Goal: Task Accomplishment & Management: Complete application form

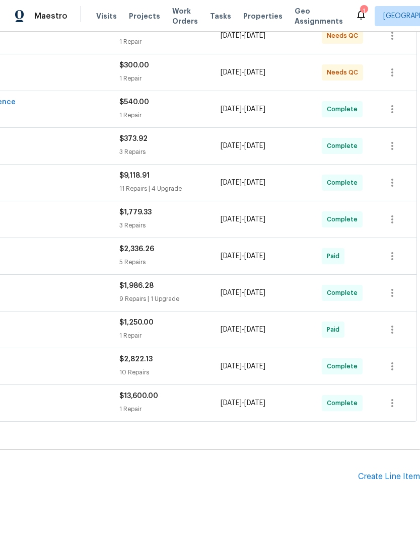
scroll to position [243, 149]
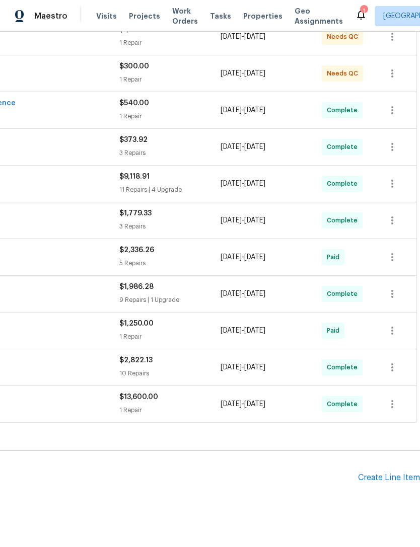
click at [389, 477] on div "Create Line Item" at bounding box center [389, 478] width 62 height 10
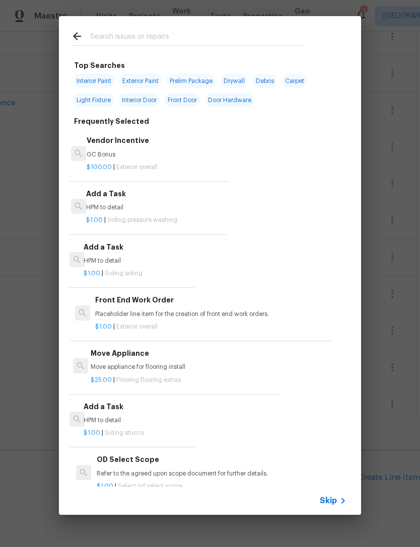
click at [138, 37] on input "text" at bounding box center [196, 37] width 213 height 15
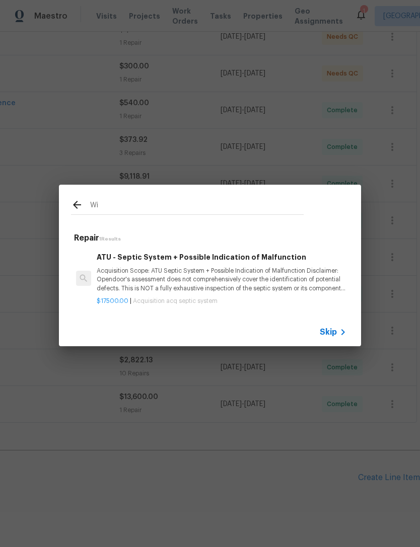
type input "W"
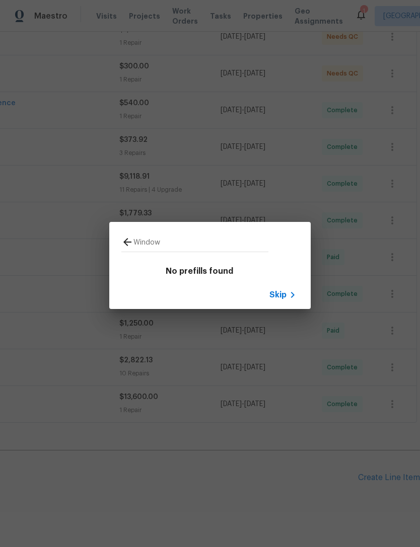
type input "Window"
click at [280, 297] on span "Skip" at bounding box center [277, 295] width 17 height 10
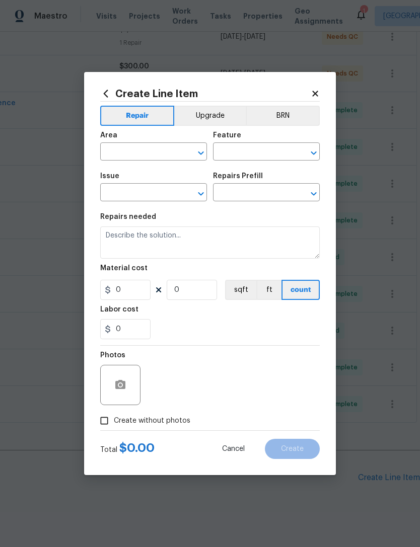
click at [138, 157] on input "text" at bounding box center [139, 153] width 78 height 16
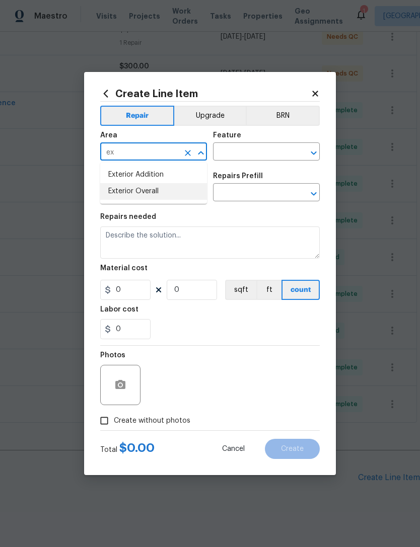
click at [143, 196] on li "Exterior Overall" at bounding box center [153, 191] width 107 height 17
type input "Exterior Overall"
click at [252, 146] on input "text" at bounding box center [252, 153] width 78 height 16
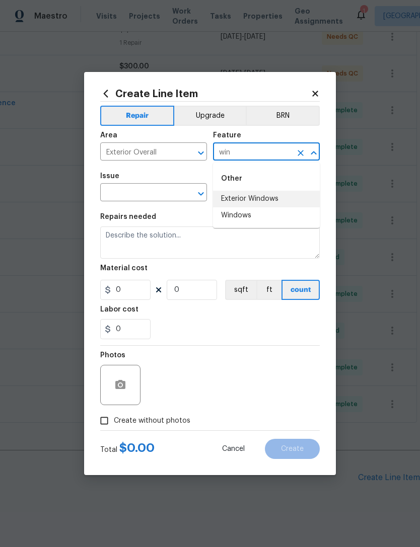
click at [264, 203] on li "Exterior Windows" at bounding box center [266, 199] width 107 height 17
type input "Exterior Windows"
click at [144, 195] on input "text" at bounding box center [139, 194] width 78 height 16
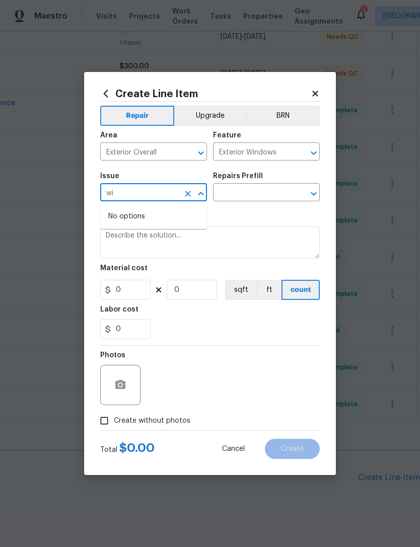
type input "w"
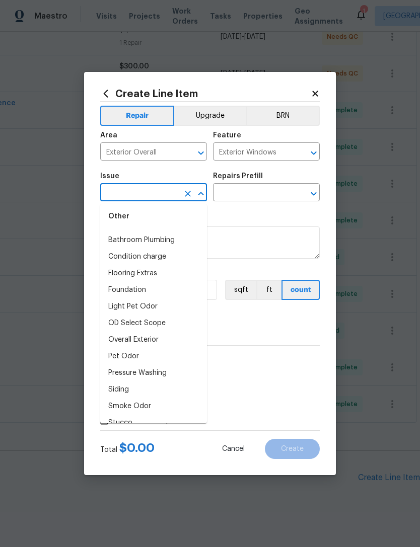
scroll to position [50, 0]
click at [141, 342] on li "Overall Exterior" at bounding box center [153, 340] width 107 height 17
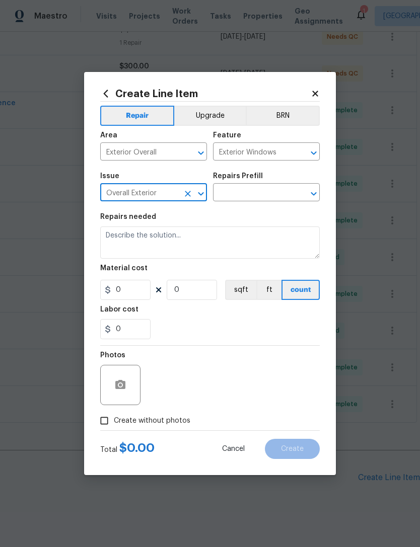
click at [279, 192] on input "text" at bounding box center [252, 194] width 78 height 16
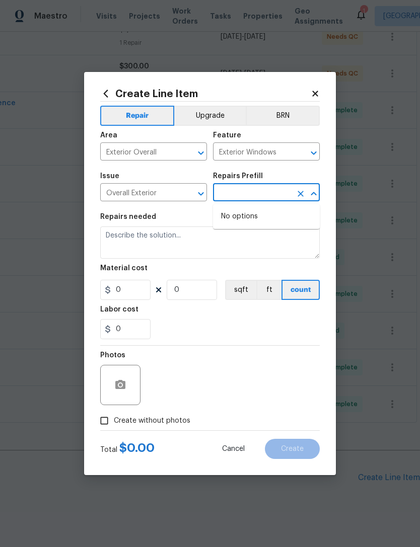
click at [203, 196] on icon "Open" at bounding box center [201, 194] width 12 height 12
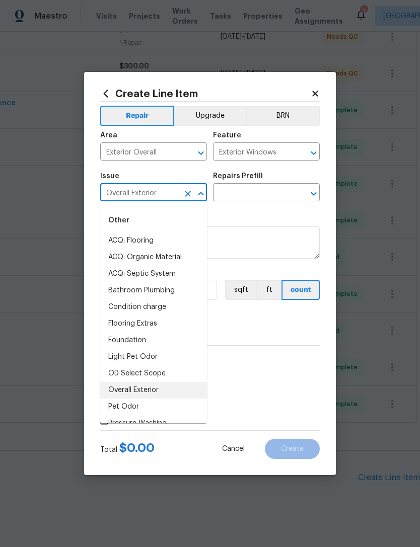
type input "w"
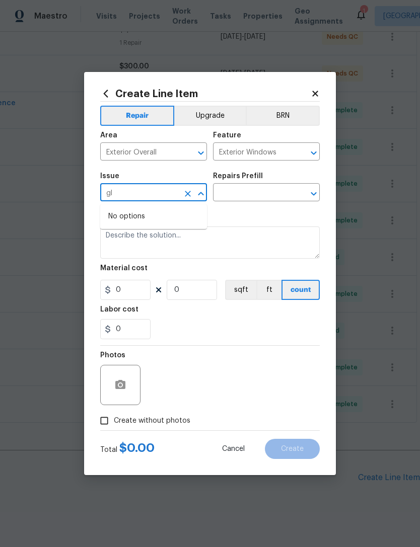
type input "g"
type input "e"
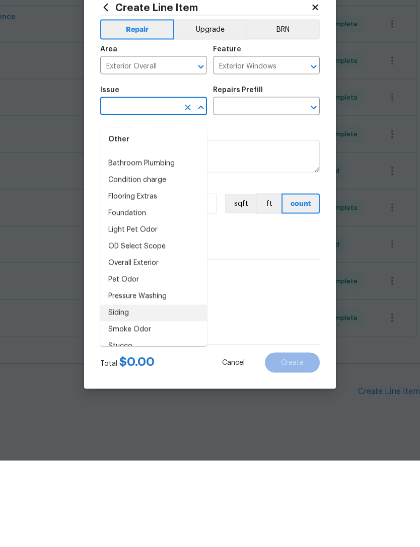
click at [159, 391] on li "Siding" at bounding box center [153, 399] width 107 height 17
type input "Siding"
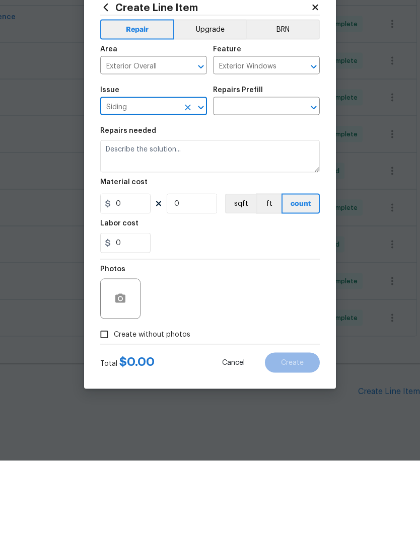
click at [309, 188] on icon "Open" at bounding box center [313, 194] width 12 height 12
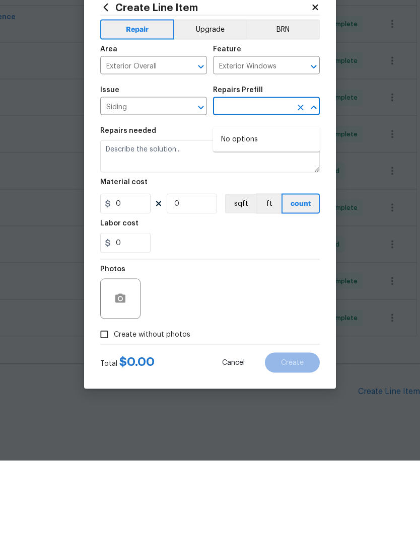
click at [244, 186] on input "text" at bounding box center [252, 194] width 78 height 16
click at [310, 187] on button "Open" at bounding box center [313, 194] width 14 height 14
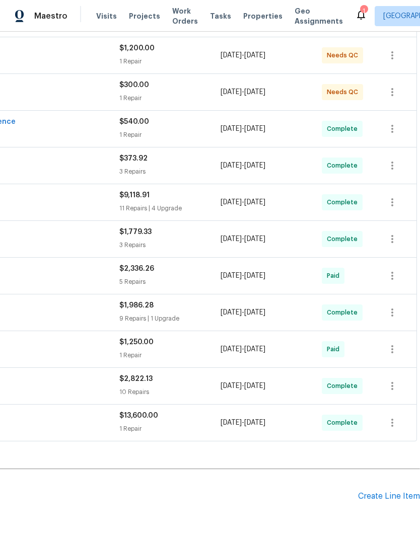
scroll to position [224, 149]
click at [382, 497] on div "Create Line Item" at bounding box center [389, 496] width 62 height 10
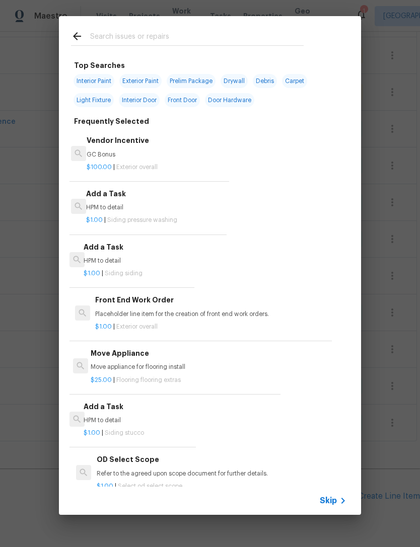
click at [120, 39] on input "text" at bounding box center [196, 37] width 213 height 15
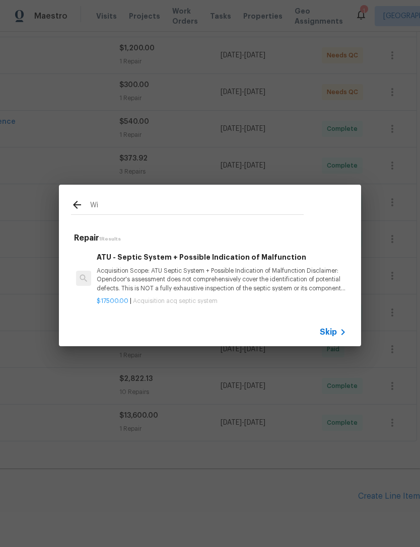
type input "W"
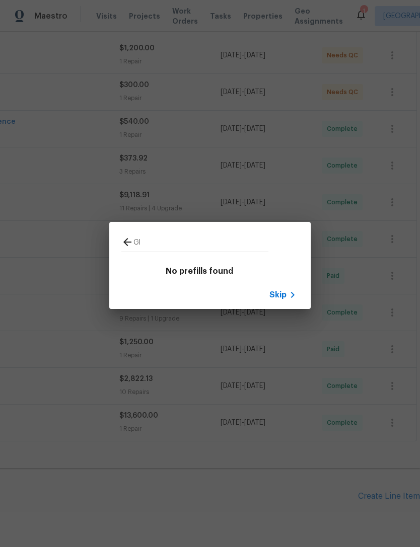
type input "G"
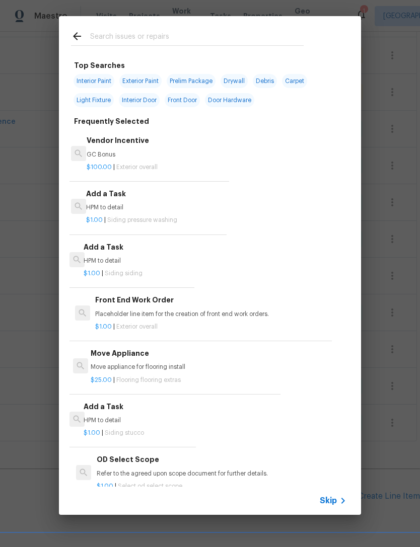
click at [99, 258] on p "HPM to detail" at bounding box center [137, 261] width 107 height 9
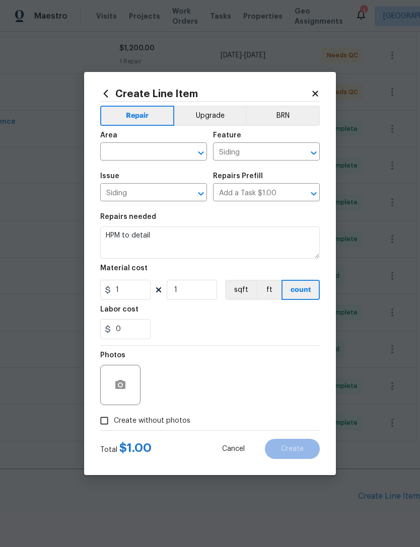
click at [133, 154] on input "text" at bounding box center [139, 153] width 78 height 16
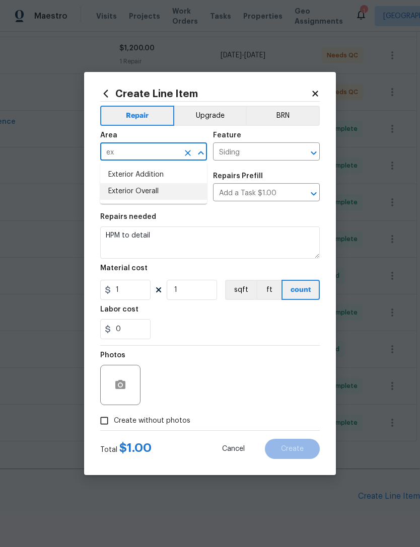
click at [148, 198] on li "Exterior Overall" at bounding box center [153, 191] width 107 height 17
type input "Exterior Overall"
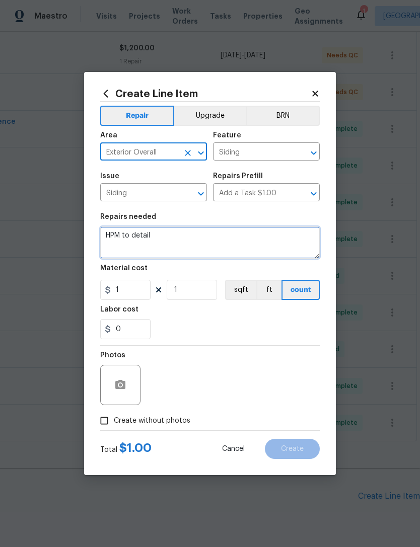
click at [198, 255] on textarea "HPM to detail" at bounding box center [209, 242] width 219 height 32
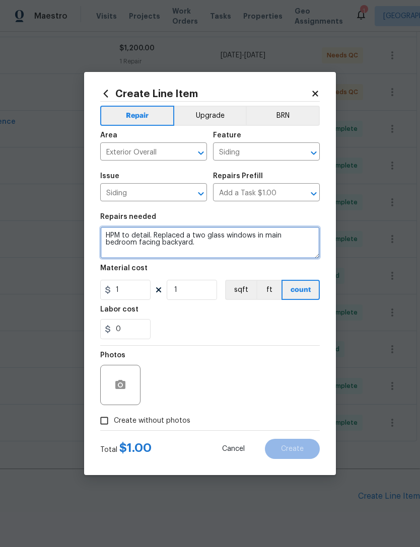
type textarea "HPM to detail. Replaced a two glass windows in main bedroom facing backyard."
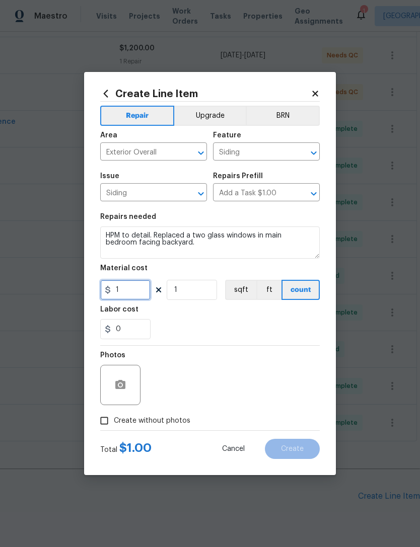
click at [129, 298] on input "1" at bounding box center [125, 290] width 50 height 20
type input "500"
click at [213, 353] on div "Photos" at bounding box center [209, 378] width 219 height 65
click at [106, 429] on input "Create without photos" at bounding box center [104, 420] width 19 height 19
checkbox input "true"
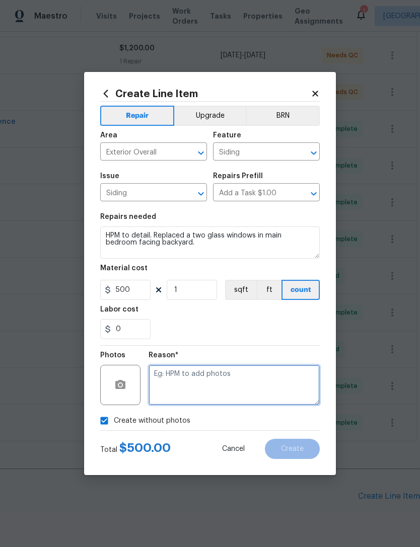
click at [219, 392] on textarea at bounding box center [233, 385] width 171 height 40
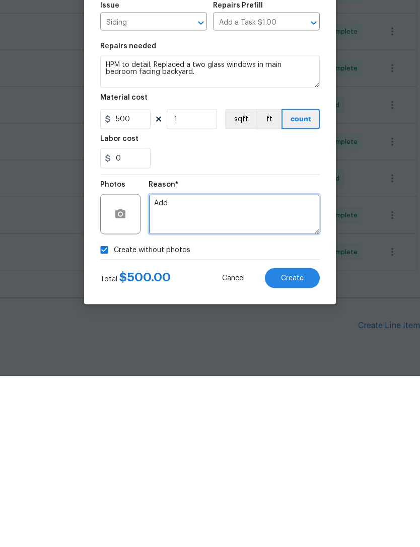
type textarea "Add"
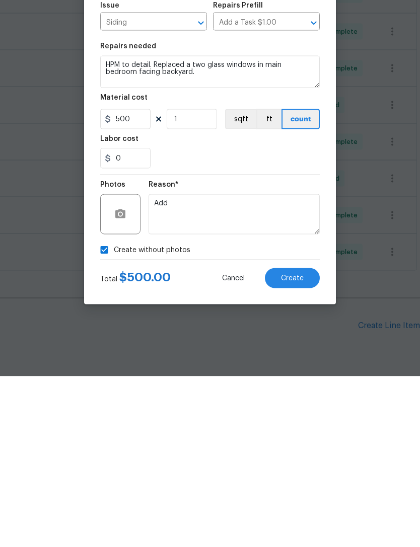
click at [287, 445] on span "Create" at bounding box center [292, 449] width 23 height 8
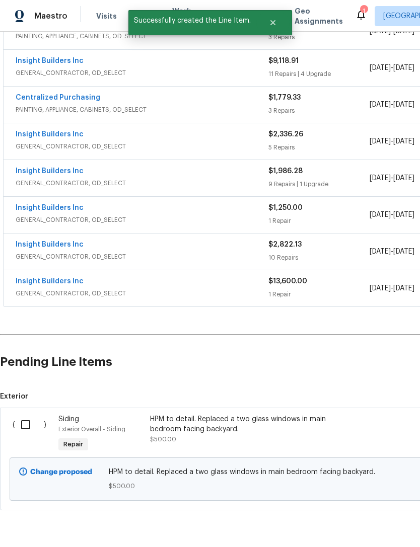
scroll to position [358, 0]
click at [23, 415] on input "checkbox" at bounding box center [29, 425] width 29 height 21
checkbox input "true"
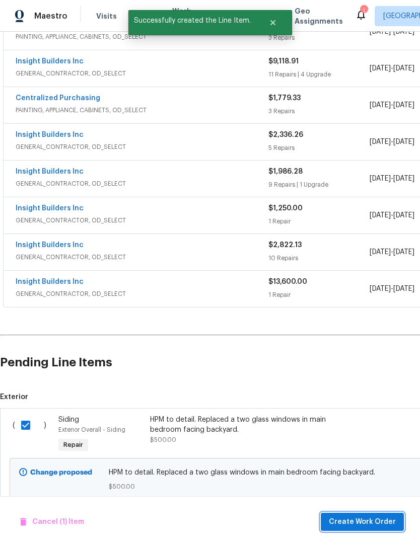
click at [371, 526] on span "Create Work Order" at bounding box center [361, 522] width 67 height 13
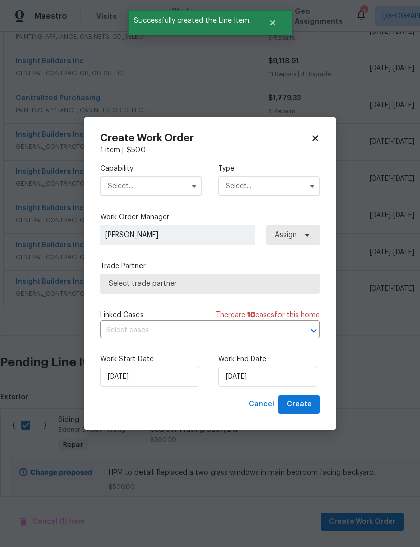
click at [166, 193] on input "text" at bounding box center [151, 186] width 102 height 20
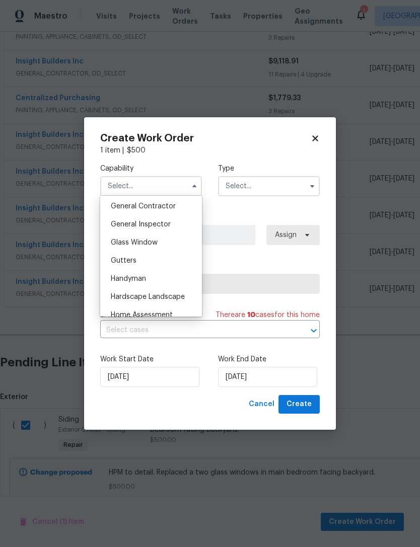
scroll to position [480, 0]
click at [160, 244] on div "Glass Window" at bounding box center [151, 244] width 97 height 18
type input "Glass Window"
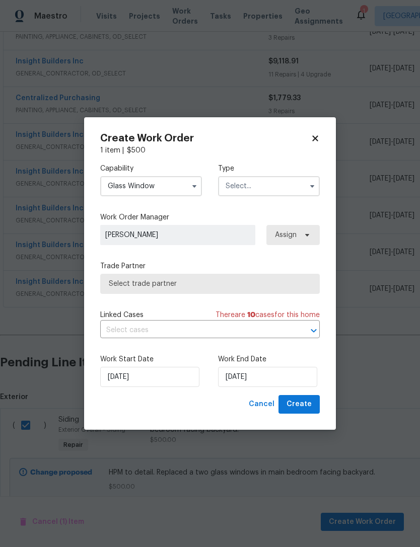
click at [272, 189] on input "text" at bounding box center [269, 186] width 102 height 20
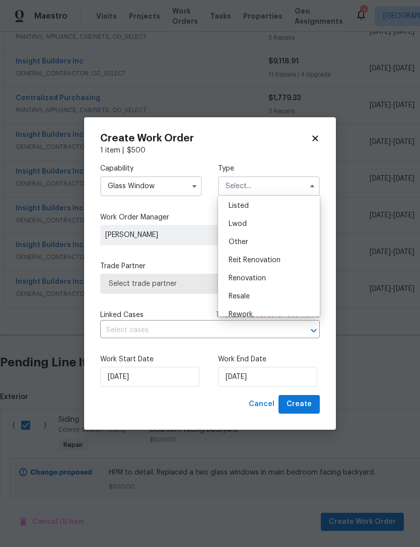
scroll to position [104, 0]
click at [259, 273] on div "Renovation" at bounding box center [268, 266] width 97 height 18
type input "Renovation"
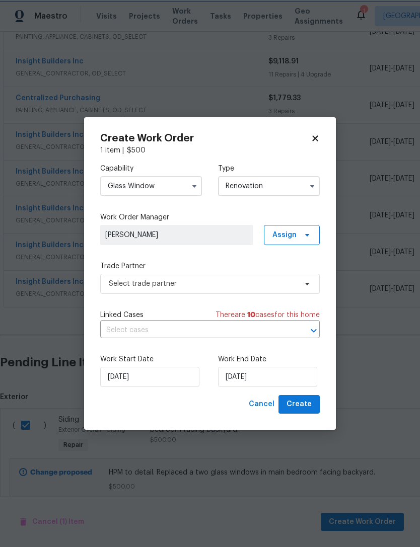
scroll to position [0, 0]
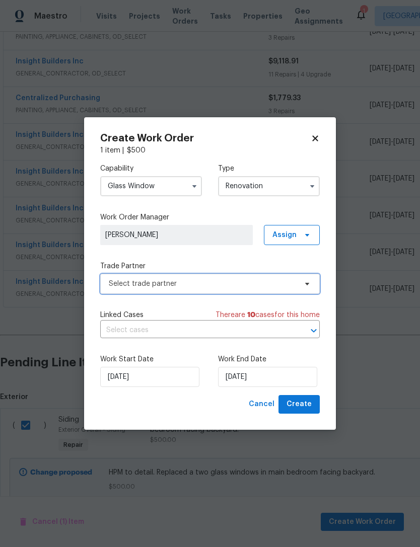
click at [227, 291] on span "Select trade partner" at bounding box center [209, 284] width 219 height 20
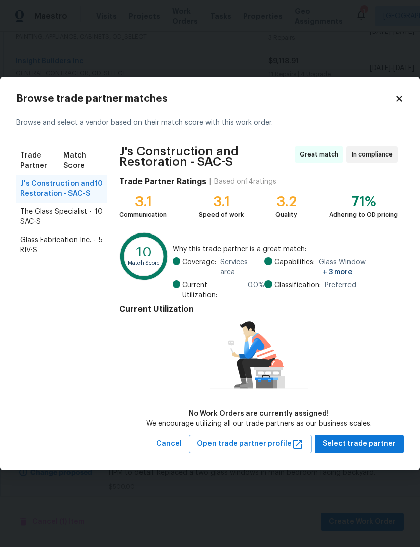
click at [52, 208] on span "The Glass Specialist - SAC-S" at bounding box center [57, 217] width 74 height 20
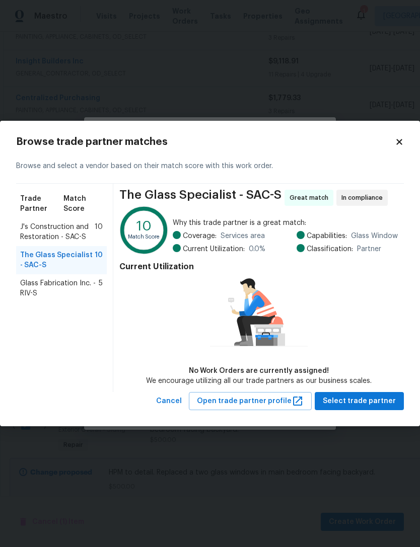
click at [363, 419] on div "Browse trade partner matches Browse and select a vendor based on their match sc…" at bounding box center [210, 274] width 420 height 306
click at [375, 398] on span "Select trade partner" at bounding box center [358, 401] width 73 height 13
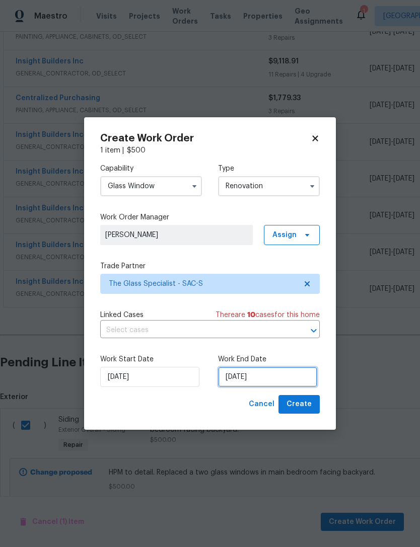
click at [285, 378] on input "9/25/2025" at bounding box center [267, 377] width 99 height 20
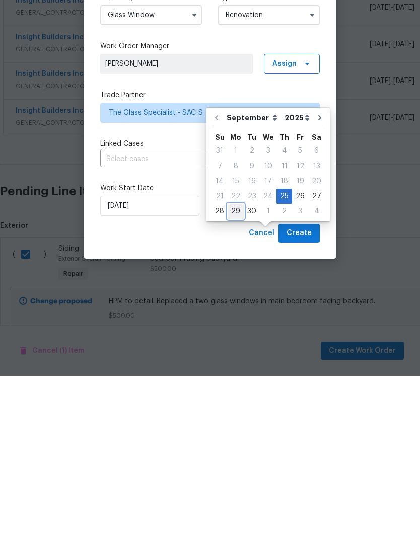
click at [231, 375] on div "29" at bounding box center [235, 382] width 16 height 14
type input "9/29/2025"
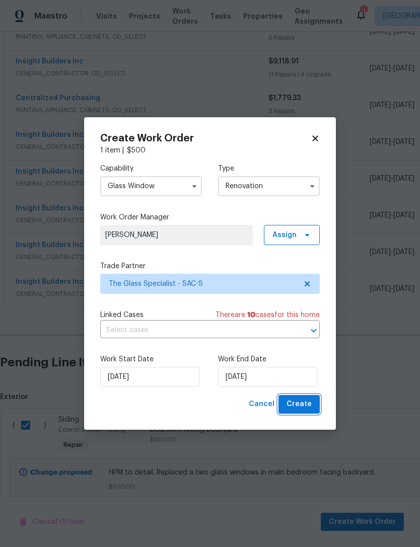
click at [302, 397] on button "Create" at bounding box center [298, 404] width 41 height 19
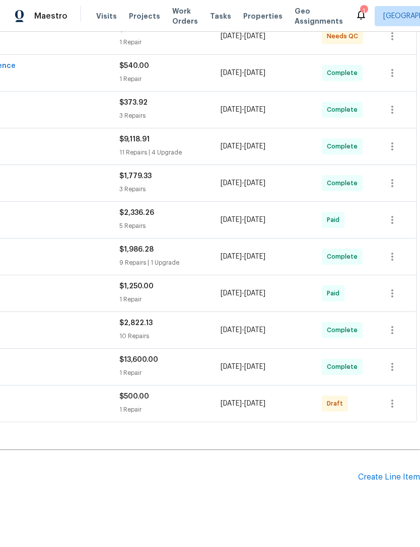
scroll to position [280, 149]
click at [389, 398] on icon "button" at bounding box center [392, 404] width 12 height 12
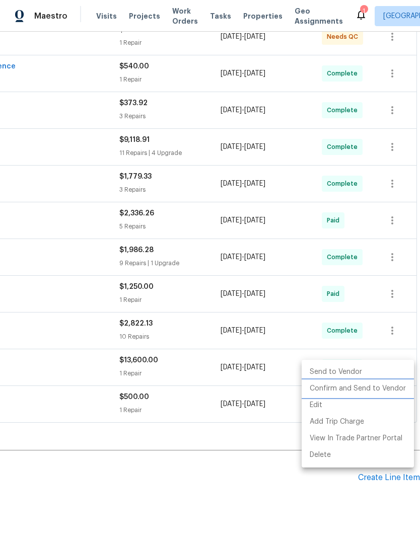
click at [328, 387] on li "Confirm and Send to Vendor" at bounding box center [357, 388] width 112 height 17
